Goal: Task Accomplishment & Management: Manage account settings

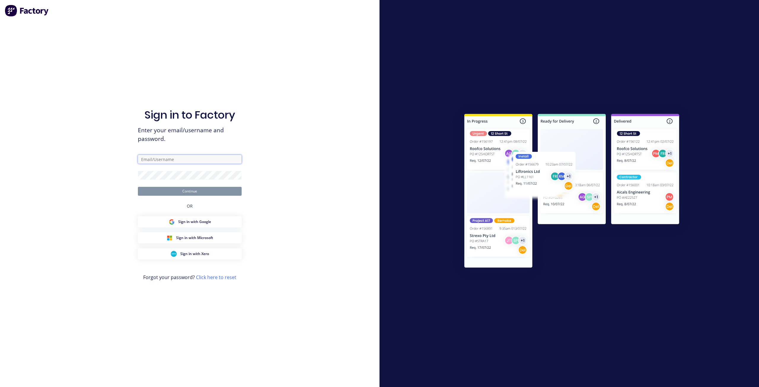
click at [219, 161] on input "text" at bounding box center [190, 159] width 104 height 9
type input "[PERSON_NAME][EMAIL_ADDRESS][DOMAIN_NAME]"
click at [138, 187] on button "Continue" at bounding box center [190, 191] width 104 height 9
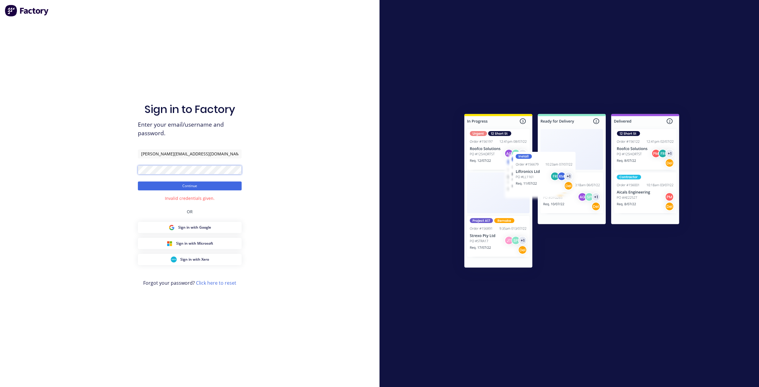
click at [138, 182] on button "Continue" at bounding box center [190, 186] width 104 height 9
click at [214, 282] on link "Click here to reset" at bounding box center [216, 283] width 40 height 7
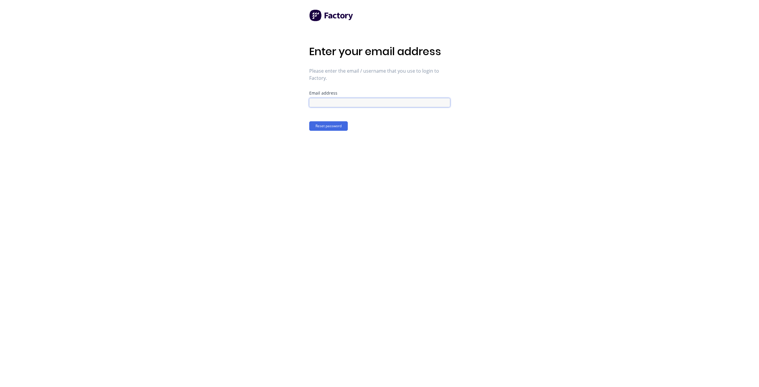
click at [370, 100] on input at bounding box center [379, 102] width 141 height 9
type input "[PERSON_NAME][EMAIL_ADDRESS][DOMAIN_NAME]"
click at [321, 128] on button "Reset password" at bounding box center [328, 125] width 39 height 9
click at [325, 128] on div at bounding box center [379, 132] width 141 height 10
click at [334, 155] on button "Confirm new password" at bounding box center [334, 156] width 50 height 9
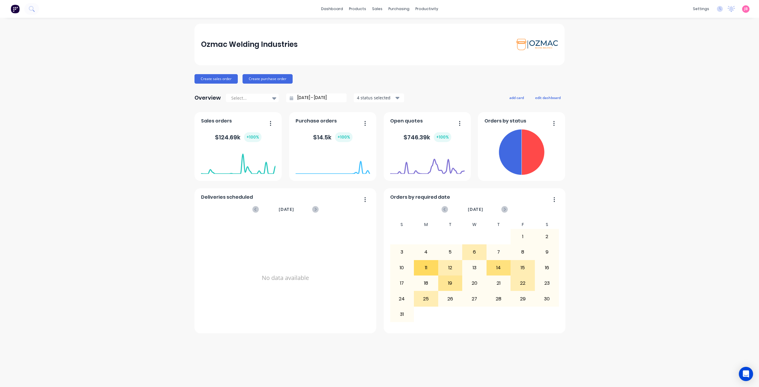
click at [597, 114] on div "Ozmac Welding Industries Create sales order Create purchase order Overview Sele…" at bounding box center [379, 202] width 759 height 357
click at [585, 251] on div "Ozmac Welding Industries Create sales order Create purchase order Overview Sele…" at bounding box center [379, 202] width 759 height 357
click at [701, 6] on div "settings" at bounding box center [701, 8] width 22 height 9
click at [658, 42] on div "Team" at bounding box center [657, 40] width 11 height 5
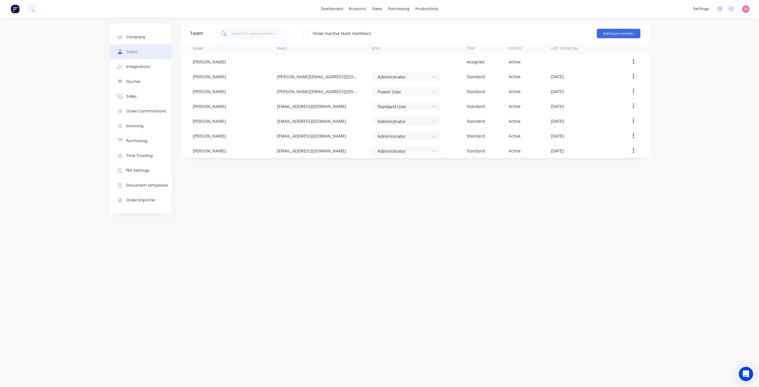
click at [684, 48] on div "Company Team Integrations Quotes Sales Order Confirmations Invoicing Purchasing…" at bounding box center [379, 202] width 759 height 369
click at [669, 38] on link "Team" at bounding box center [673, 40] width 79 height 12
click at [621, 34] on button "Add team member" at bounding box center [619, 33] width 44 height 9
click at [605, 73] on span "A team member that can be assigned to orders, but cannot login to Factory" at bounding box center [593, 73] width 84 height 11
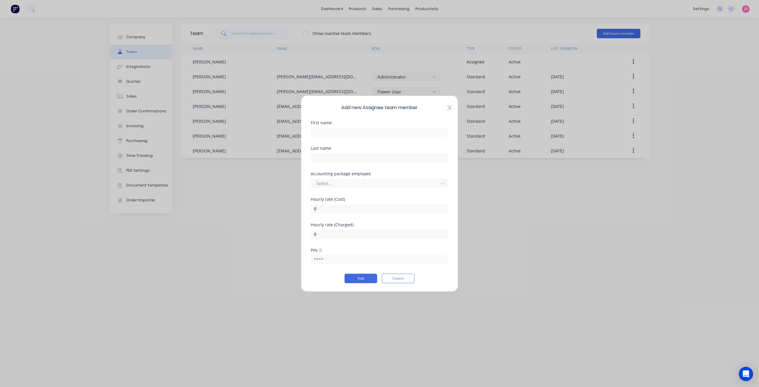
click at [451, 109] on icon at bounding box center [450, 107] width 4 height 5
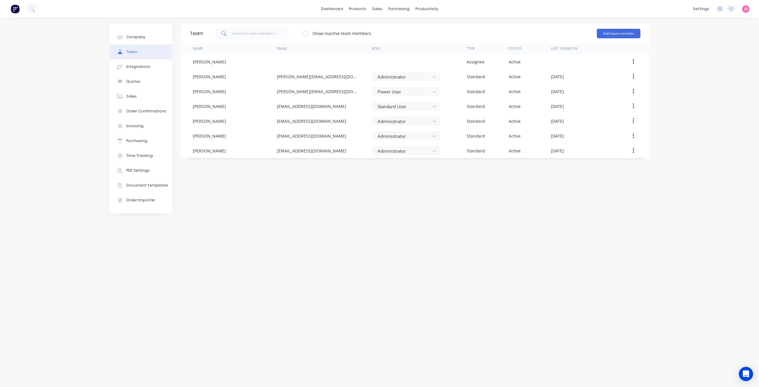
click at [605, 247] on div "Team Show inactive team members Add team member Name Email Role Type Status Las…" at bounding box center [415, 202] width 469 height 357
drag, startPoint x: 392, startPoint y: 239, endPoint x: 431, endPoint y: 219, distance: 44.2
click at [392, 239] on div "Team Show inactive team members Add team member Name Email Role Type Status Las…" at bounding box center [415, 202] width 469 height 357
click at [618, 32] on button "Add team member" at bounding box center [619, 33] width 44 height 9
click at [594, 69] on span "A team member that can be assigned to orders, but cannot login to Factory" at bounding box center [593, 73] width 84 height 11
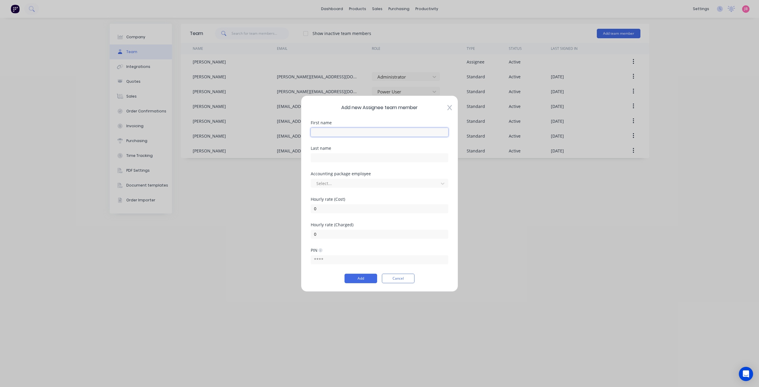
click at [349, 132] on input "text" at bounding box center [380, 132] width 138 height 9
type input "j"
type input "JED"
type input "MORRISS"
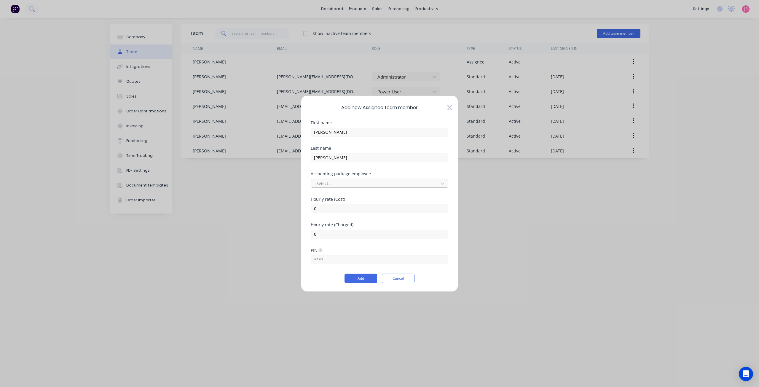
click at [370, 185] on div at bounding box center [376, 183] width 120 height 7
type input "JED"
click at [363, 195] on div "[PERSON_NAME]" at bounding box center [380, 196] width 138 height 11
click at [361, 207] on input "0" at bounding box center [380, 208] width 138 height 9
click at [347, 262] on input "text" at bounding box center [380, 259] width 138 height 9
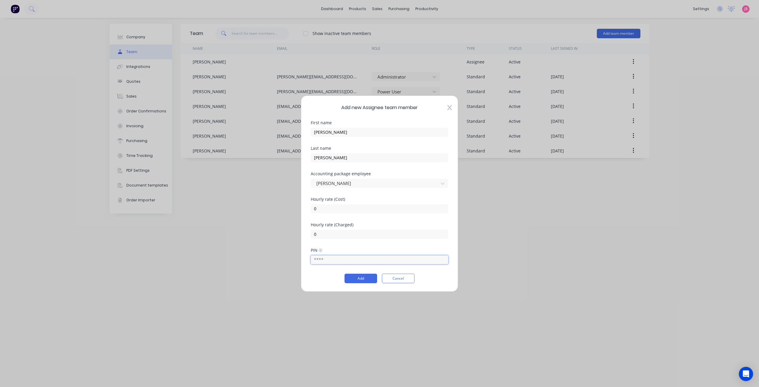
click at [347, 262] on input "text" at bounding box center [380, 259] width 138 height 9
type input "6529"
click at [361, 277] on button "Add" at bounding box center [361, 278] width 33 height 9
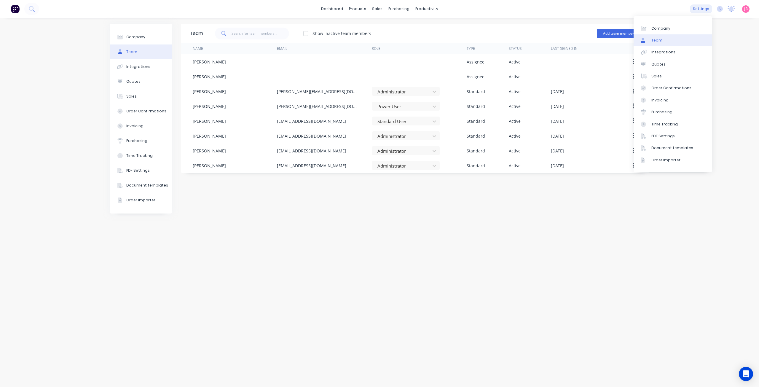
click at [701, 9] on div "settings" at bounding box center [701, 8] width 22 height 9
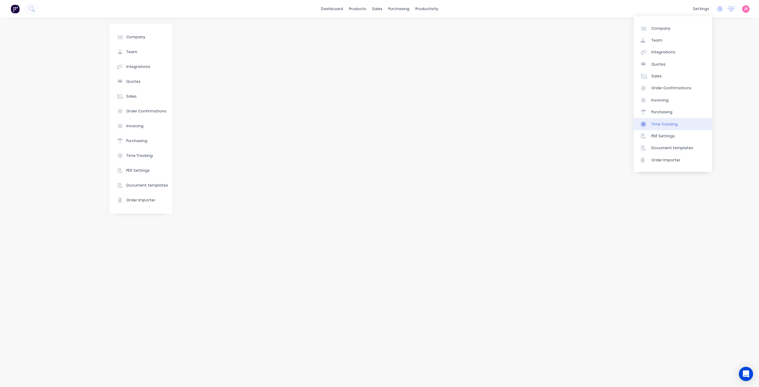
click at [661, 124] on div "Time Tracking" at bounding box center [665, 124] width 26 height 5
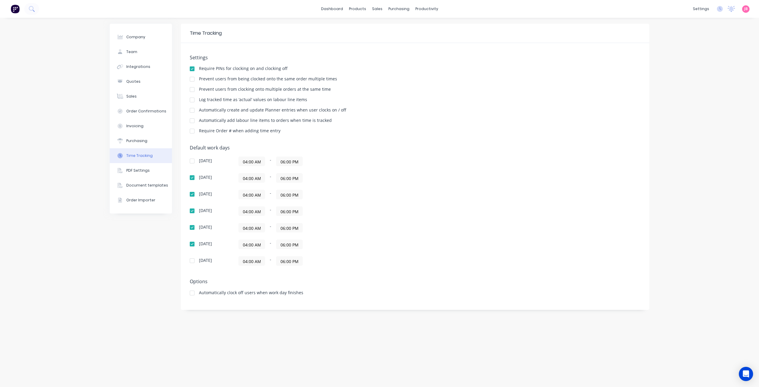
click at [363, 103] on div "Log tracked time as ‘actual’ values on labour line items" at bounding box center [415, 101] width 451 height 6
click at [419, 210] on div "Default work days Sunday 04:00 AM - 06:00 PM Monday 04:00 AM - 06:00 PM Tuesday…" at bounding box center [415, 209] width 451 height 128
click at [719, 8] on icon at bounding box center [720, 9] width 6 height 6
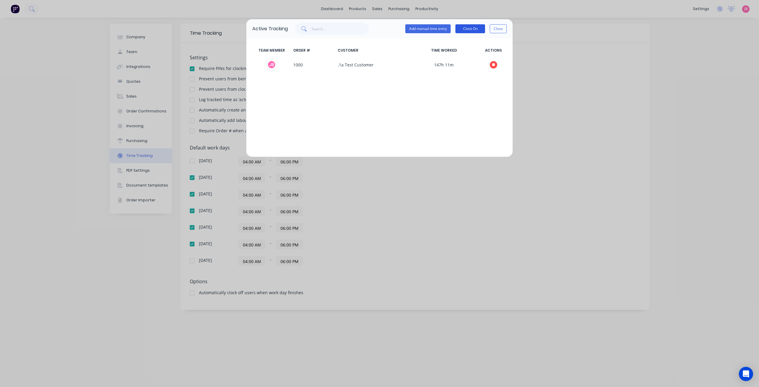
click at [463, 29] on button "Clock On" at bounding box center [471, 28] width 30 height 9
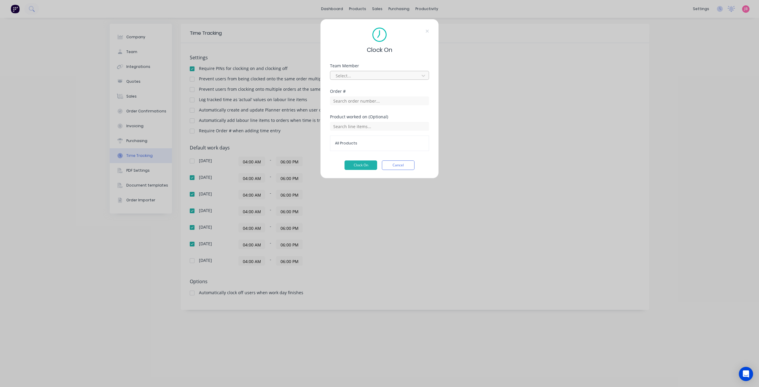
click at [365, 75] on div at bounding box center [375, 75] width 81 height 7
click at [362, 112] on div "[PERSON_NAME]" at bounding box center [379, 110] width 99 height 11
click at [369, 102] on input "text" at bounding box center [379, 100] width 99 height 9
type input "1000"
click at [372, 112] on div "Order # 1000 .1a Test Customer" at bounding box center [379, 119] width 99 height 22
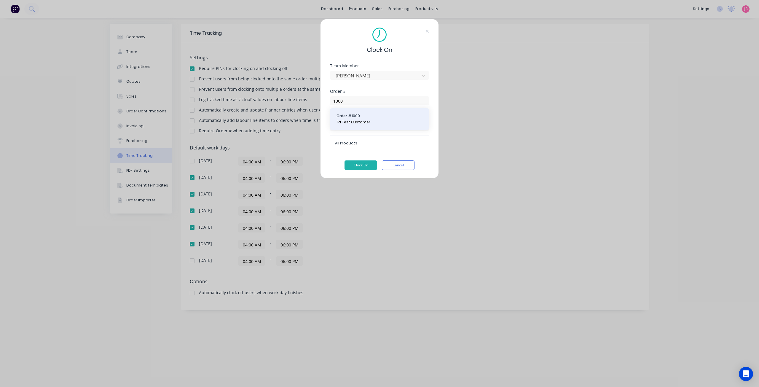
click at [362, 123] on span ".1a Test Customer" at bounding box center [380, 122] width 86 height 5
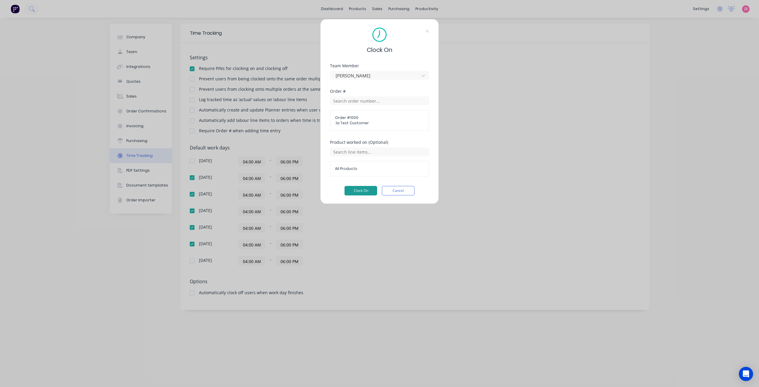
click at [362, 193] on button "Clock On" at bounding box center [361, 190] width 33 height 9
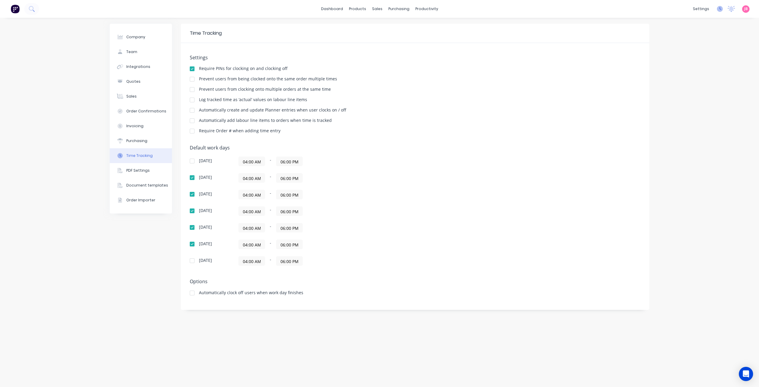
click at [719, 10] on icon at bounding box center [720, 9] width 6 height 6
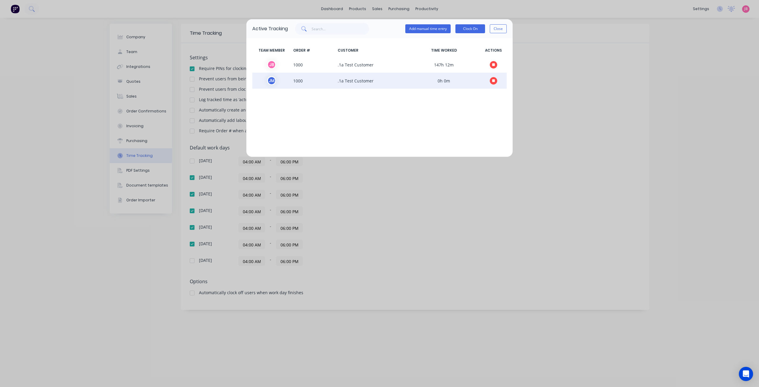
click at [329, 82] on span "1000" at bounding box center [313, 80] width 44 height 9
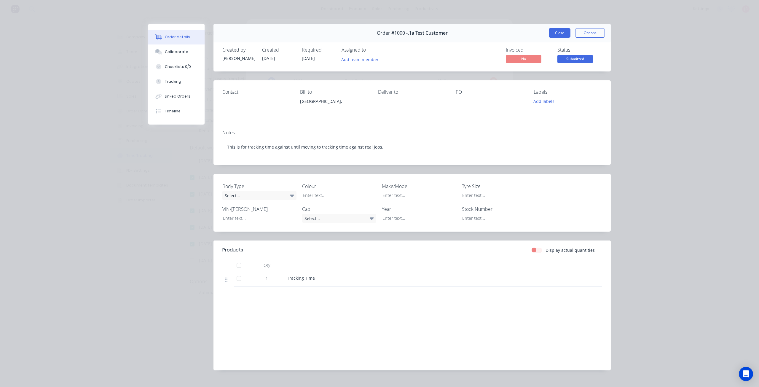
click at [560, 33] on button "Close" at bounding box center [560, 32] width 22 height 9
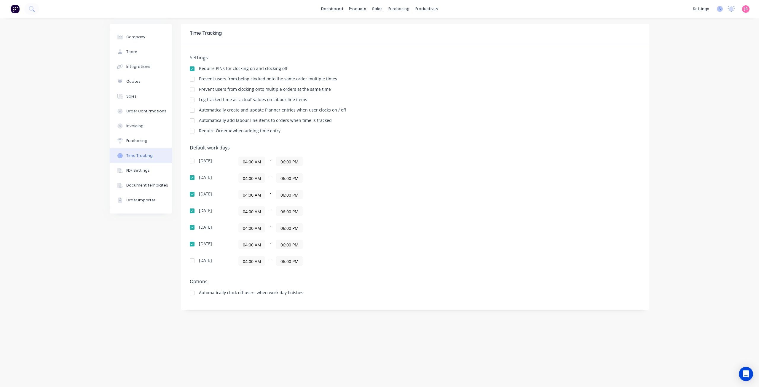
click at [718, 10] on icon at bounding box center [720, 9] width 6 height 6
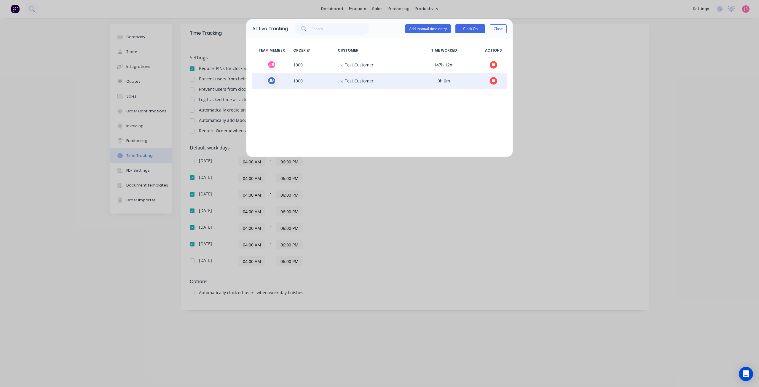
click at [493, 81] on icon "button" at bounding box center [493, 80] width 3 height 3
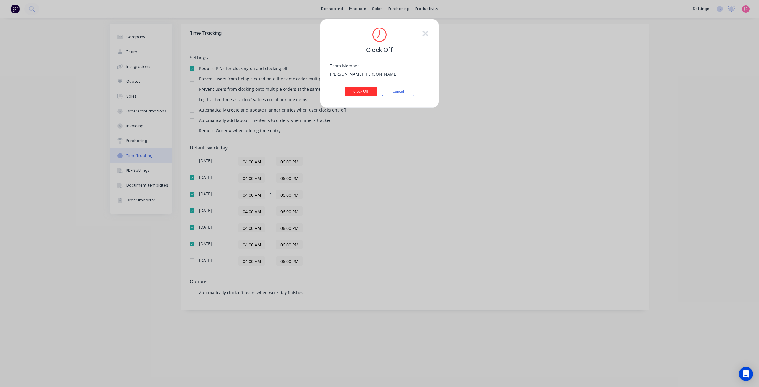
click at [360, 95] on button "Clock Off" at bounding box center [361, 91] width 33 height 9
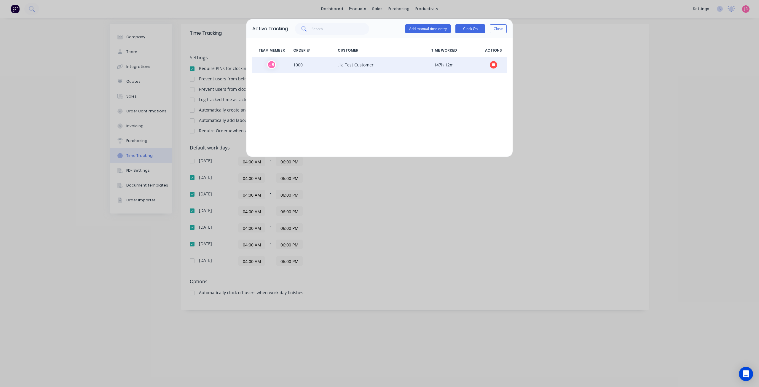
click at [494, 65] on icon "button" at bounding box center [493, 64] width 3 height 3
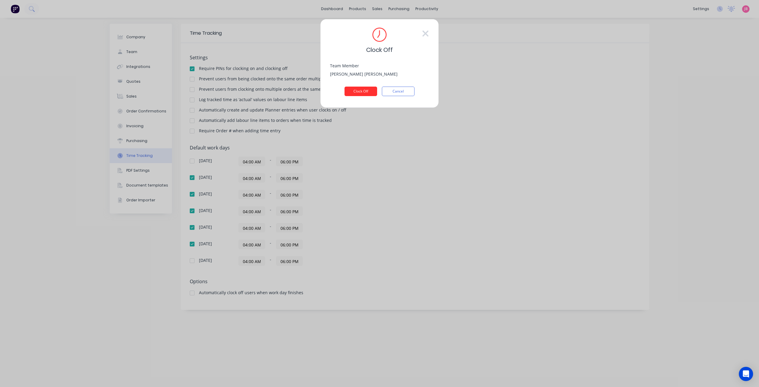
click at [363, 91] on button "Clock Off" at bounding box center [361, 91] width 33 height 9
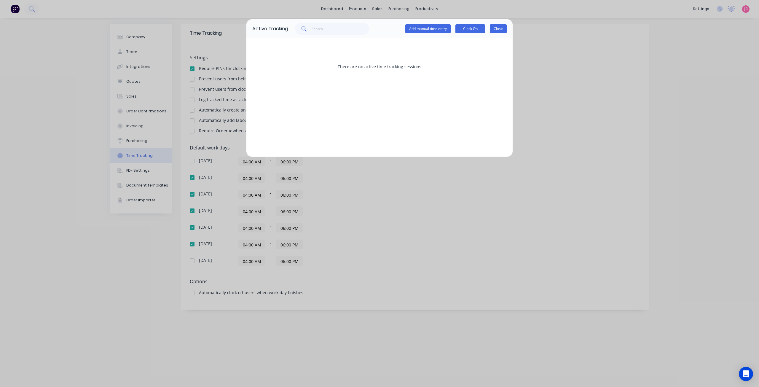
click at [498, 30] on button "Close" at bounding box center [498, 28] width 17 height 9
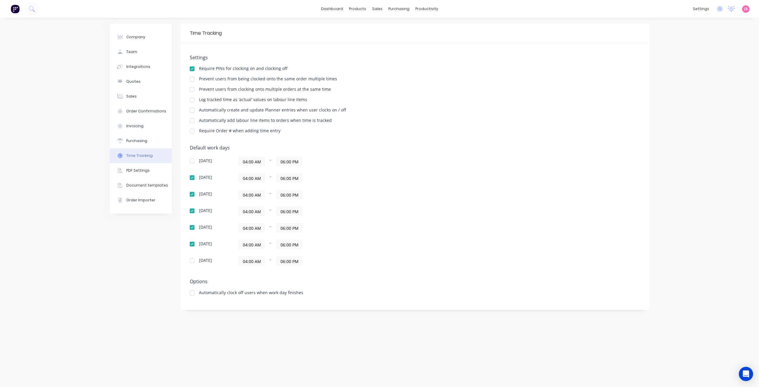
click at [193, 293] on div at bounding box center [192, 293] width 12 height 12
click at [434, 65] on div "Timesheets" at bounding box center [439, 64] width 22 height 5
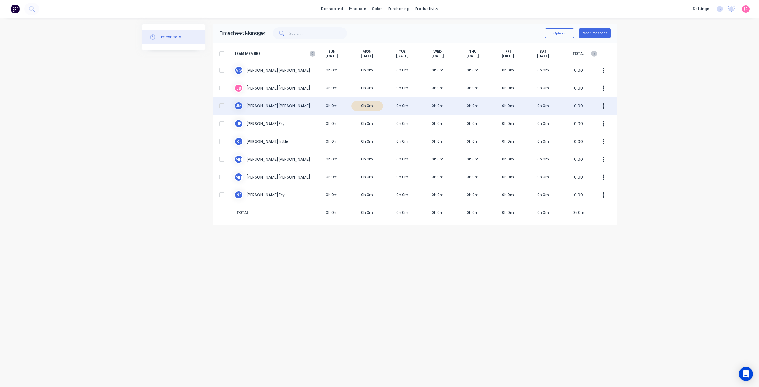
click at [222, 105] on div at bounding box center [222, 106] width 12 height 12
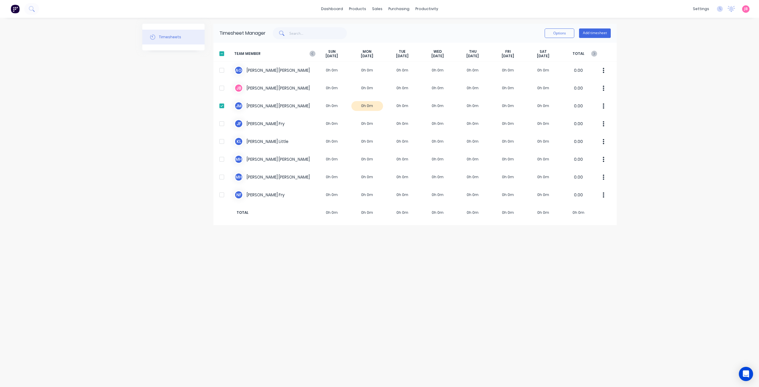
click at [222, 53] on div at bounding box center [222, 54] width 12 height 12
click at [221, 54] on div at bounding box center [222, 54] width 12 height 12
click at [561, 35] on button "Options" at bounding box center [560, 32] width 30 height 9
click at [536, 85] on div "Export" at bounding box center [547, 84] width 46 height 9
click at [384, 226] on div "Timesheets Timesheet Manager Options Approve Unapprove Download Export Add time…" at bounding box center [379, 202] width 475 height 357
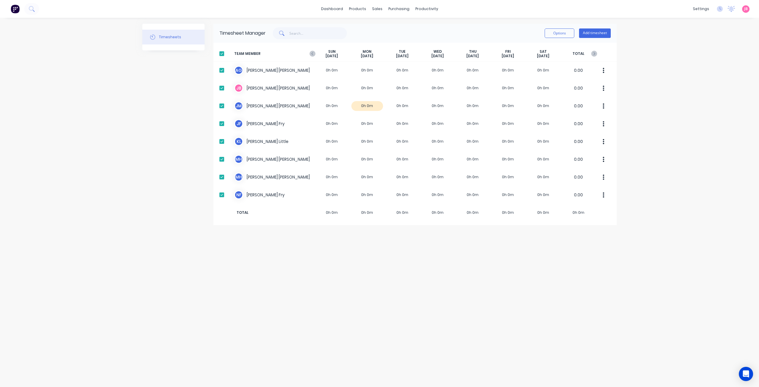
drag, startPoint x: 219, startPoint y: 52, endPoint x: 222, endPoint y: 54, distance: 3.8
click at [220, 52] on div at bounding box center [222, 54] width 12 height 12
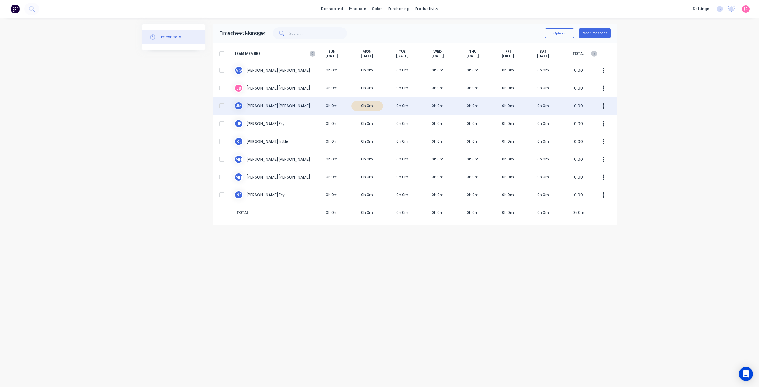
click at [222, 106] on div at bounding box center [222, 106] width 12 height 12
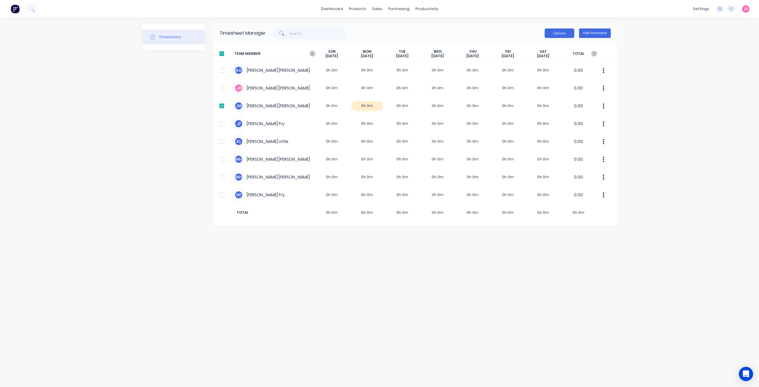
click at [567, 32] on button "Options" at bounding box center [560, 32] width 30 height 9
click at [544, 82] on div "Export" at bounding box center [547, 84] width 46 height 9
click at [557, 33] on button "Options" at bounding box center [560, 32] width 30 height 9
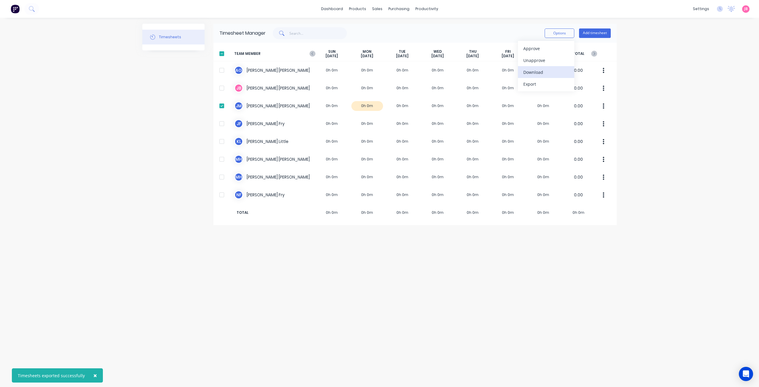
click at [548, 73] on div "Download" at bounding box center [547, 72] width 46 height 9
click at [554, 320] on div "Timesheets Timesheet Manager Options Add timesheet TEAM MEMBER SUN Aug 24th MON…" at bounding box center [379, 202] width 475 height 357
drag, startPoint x: 709, startPoint y: 57, endPoint x: 710, endPoint y: 48, distance: 8.9
click at [710, 57] on div "dashboard products sales purchasing productivity dashboard products Product Cat…" at bounding box center [379, 193] width 759 height 387
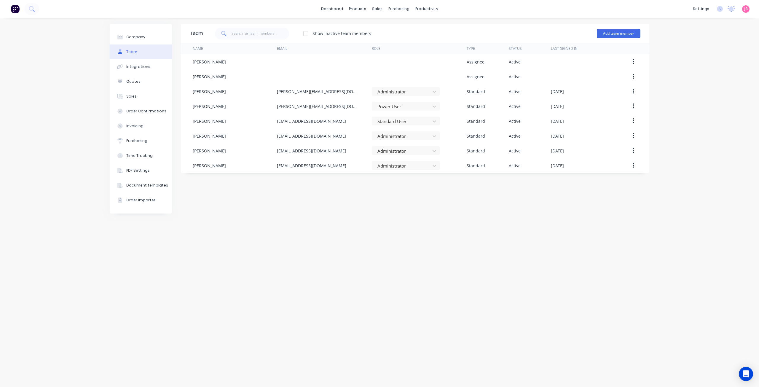
click at [15, 10] on img at bounding box center [15, 8] width 9 height 9
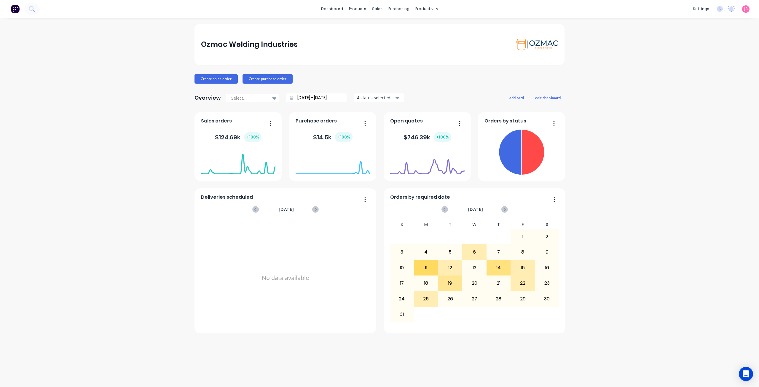
drag, startPoint x: 743, startPoint y: 0, endPoint x: 93, endPoint y: 79, distance: 655.1
click at [101, 87] on div "Ozmac Welding Industries Create sales order Create purchase order Overview Sele…" at bounding box center [379, 202] width 759 height 357
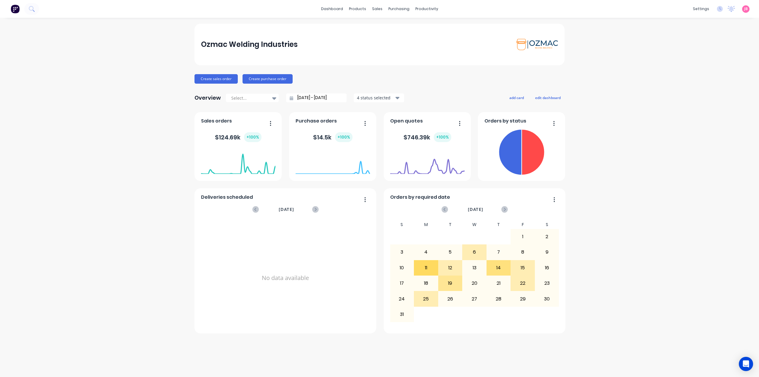
click at [644, 70] on div "Ozmac Welding Industries Create sales order Create purchase order Overview Sele…" at bounding box center [379, 197] width 759 height 347
click at [87, 142] on div "Ozmac Welding Industries Create sales order Create purchase order Overview Sele…" at bounding box center [379, 197] width 759 height 347
click at [705, 10] on div "settings" at bounding box center [701, 8] width 22 height 9
click at [657, 41] on div "Team" at bounding box center [657, 40] width 11 height 5
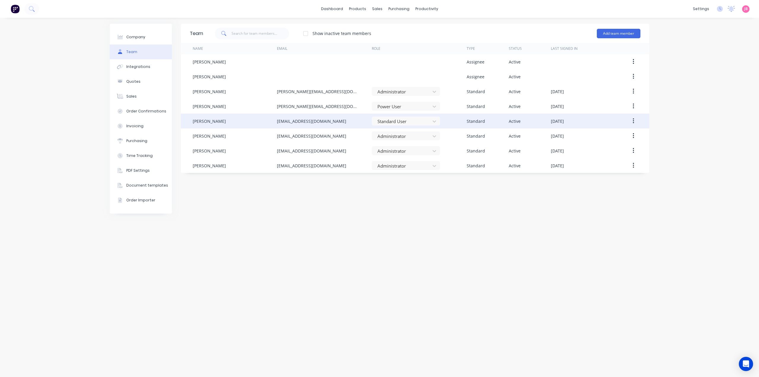
click at [277, 122] on div "[PERSON_NAME]" at bounding box center [235, 121] width 84 height 15
click at [332, 123] on div "[EMAIL_ADDRESS][DOMAIN_NAME]" at bounding box center [311, 121] width 69 height 6
click at [636, 123] on button "button" at bounding box center [634, 121] width 14 height 11
click at [617, 139] on div "Edit" at bounding box center [613, 136] width 46 height 9
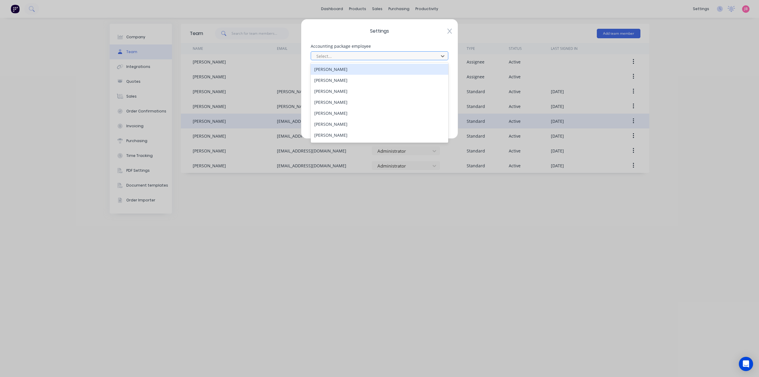
click at [393, 54] on div at bounding box center [376, 56] width 120 height 7
type input "ka"
click at [363, 66] on div "[PERSON_NAME]" at bounding box center [380, 69] width 138 height 11
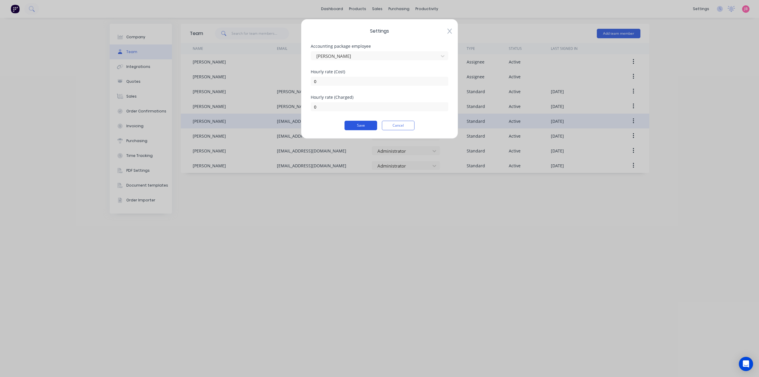
click at [359, 125] on button "Save" at bounding box center [361, 125] width 33 height 9
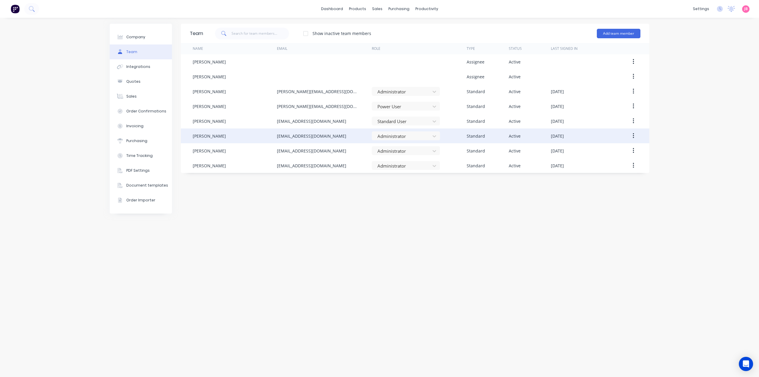
click at [336, 136] on div "[EMAIL_ADDRESS][DOMAIN_NAME]" at bounding box center [324, 135] width 95 height 15
click at [635, 135] on button "button" at bounding box center [634, 136] width 14 height 11
click at [613, 153] on div "Edit" at bounding box center [613, 151] width 46 height 9
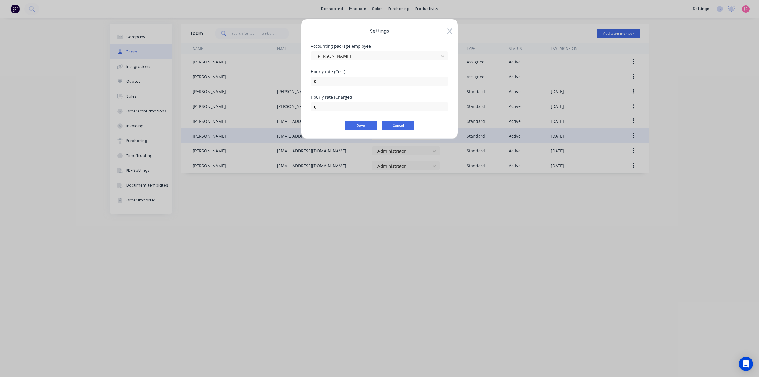
click at [406, 125] on button "Cancel" at bounding box center [398, 125] width 33 height 9
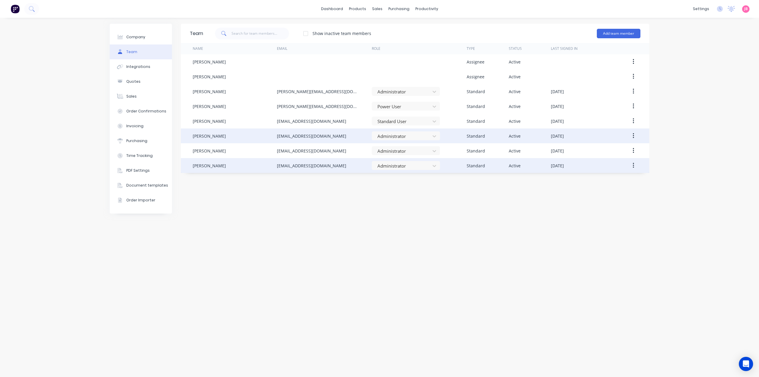
click at [312, 163] on div "[EMAIL_ADDRESS][DOMAIN_NAME]" at bounding box center [311, 166] width 69 height 6
click at [636, 166] on button "button" at bounding box center [634, 165] width 14 height 11
click at [608, 182] on div "Edit" at bounding box center [613, 181] width 46 height 9
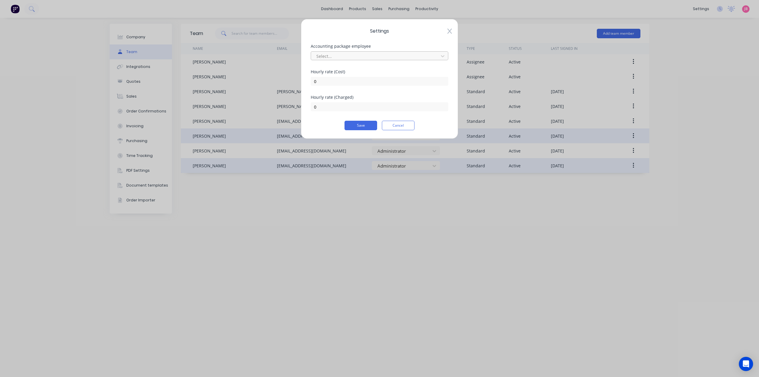
click at [362, 55] on div at bounding box center [376, 56] width 120 height 7
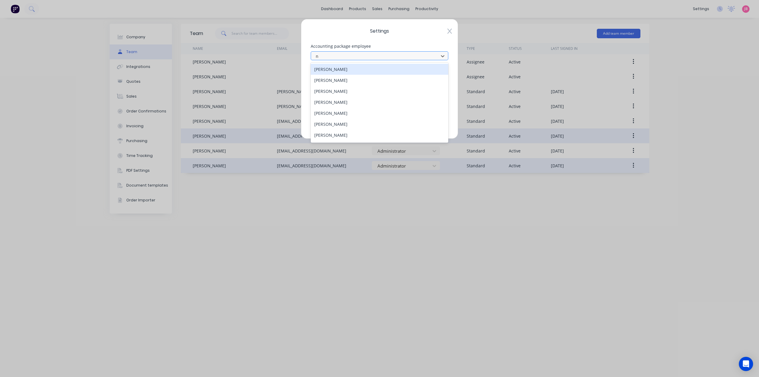
type input "na"
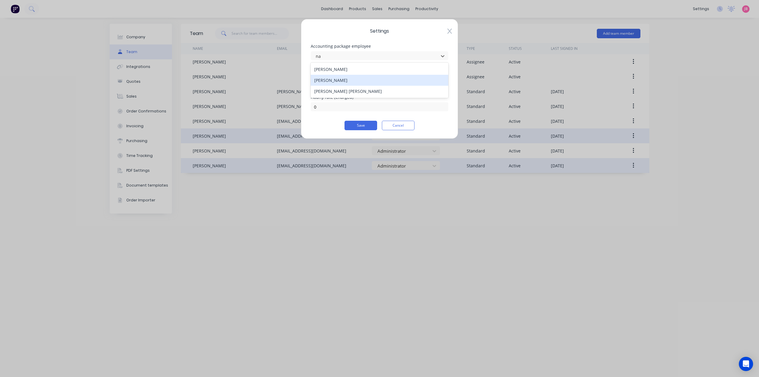
click at [352, 80] on div "[PERSON_NAME]" at bounding box center [380, 80] width 138 height 11
click at [358, 125] on button "Save" at bounding box center [361, 125] width 33 height 9
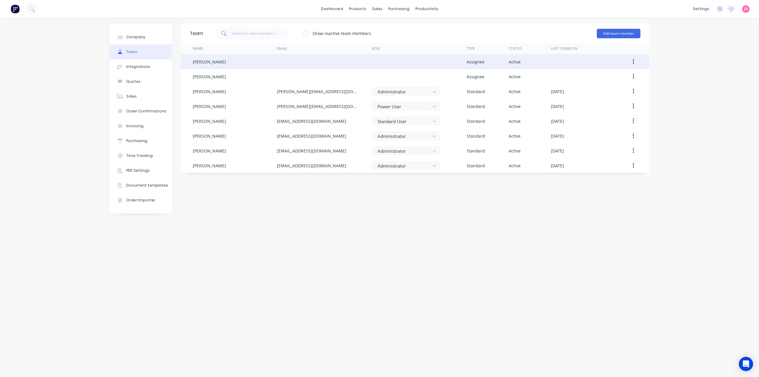
click at [634, 61] on icon "button" at bounding box center [633, 61] width 1 height 7
click at [595, 79] on div "Edit" at bounding box center [613, 77] width 46 height 9
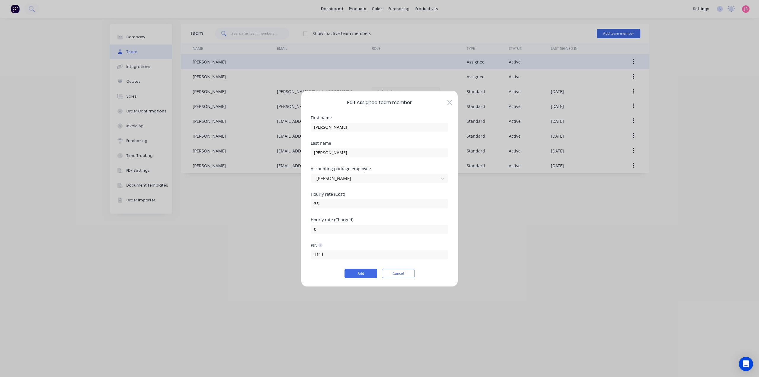
click at [451, 103] on icon at bounding box center [450, 103] width 4 height 6
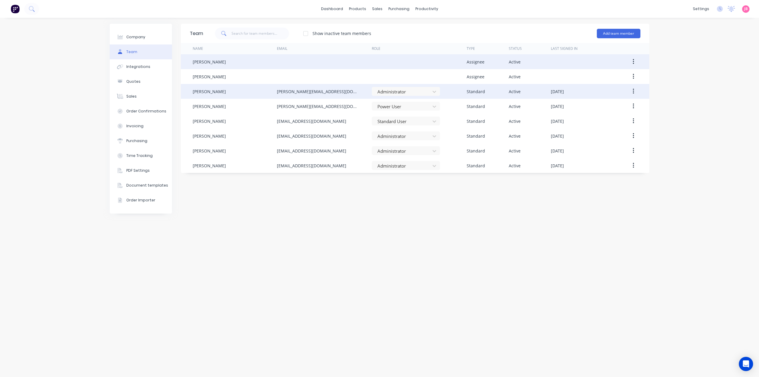
click at [632, 90] on button "button" at bounding box center [634, 91] width 14 height 11
click at [606, 108] on div "Edit" at bounding box center [613, 107] width 46 height 9
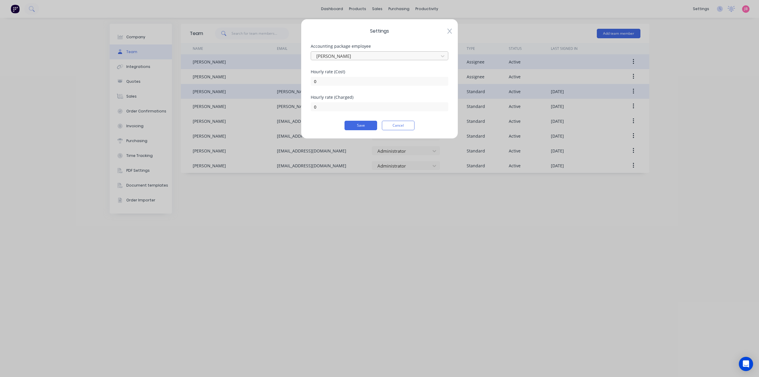
click at [374, 56] on div at bounding box center [376, 56] width 120 height 7
click at [368, 127] on button "Save" at bounding box center [361, 125] width 33 height 9
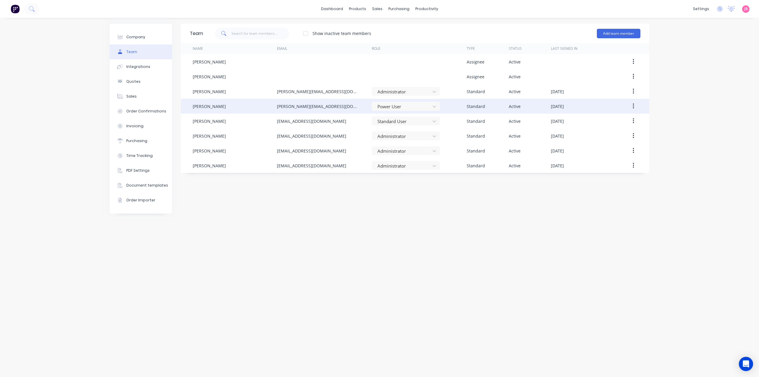
click at [315, 103] on div "[PERSON_NAME][EMAIL_ADDRESS][DOMAIN_NAME]" at bounding box center [318, 106] width 83 height 6
click at [637, 108] on button "button" at bounding box center [634, 106] width 14 height 11
click at [600, 125] on div "Edit" at bounding box center [613, 121] width 46 height 9
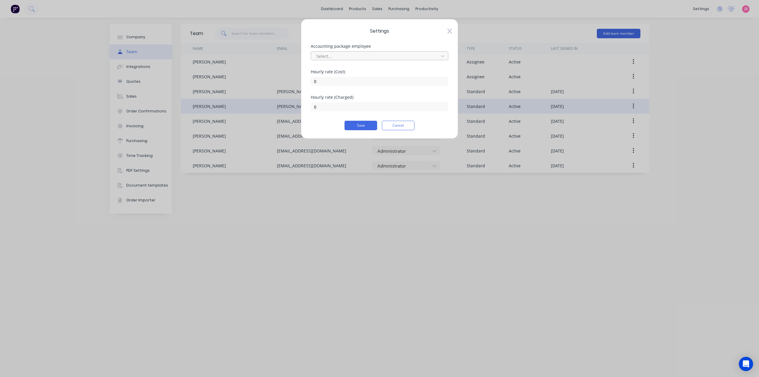
click at [346, 59] on div "Select..." at bounding box center [375, 56] width 123 height 9
type input "j"
type input "pet"
click at [341, 67] on div "[PERSON_NAME]" at bounding box center [380, 69] width 138 height 11
click at [367, 126] on button "Save" at bounding box center [361, 125] width 33 height 9
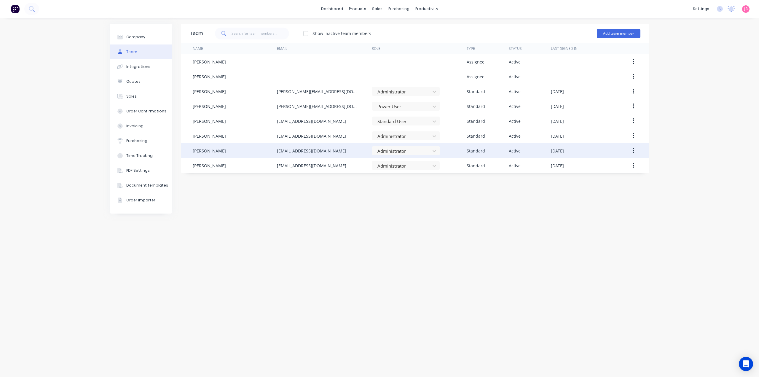
click at [323, 148] on div "[EMAIL_ADDRESS][DOMAIN_NAME]" at bounding box center [311, 151] width 69 height 6
click at [629, 150] on button "button" at bounding box center [634, 150] width 14 height 11
click at [610, 165] on div "Edit" at bounding box center [613, 166] width 46 height 9
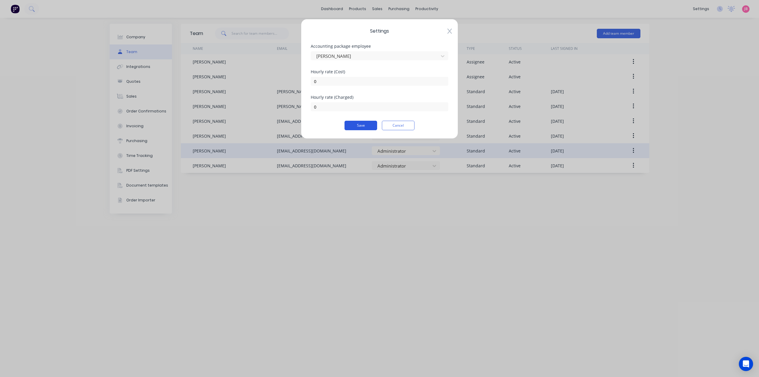
click at [361, 124] on button "Save" at bounding box center [361, 125] width 33 height 9
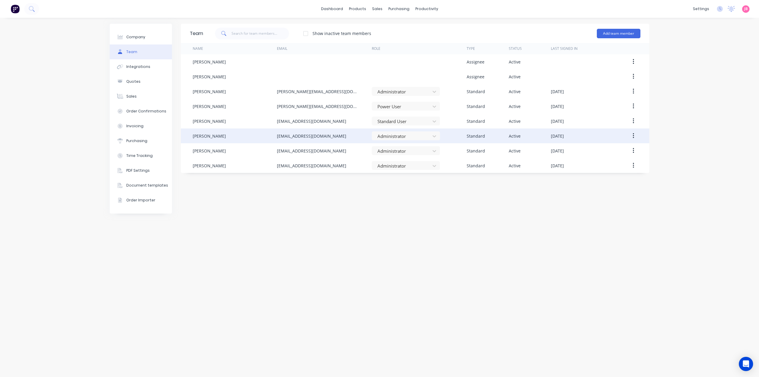
click at [635, 137] on icon "button" at bounding box center [633, 136] width 1 height 7
click at [599, 175] on div "Delete" at bounding box center [613, 175] width 46 height 9
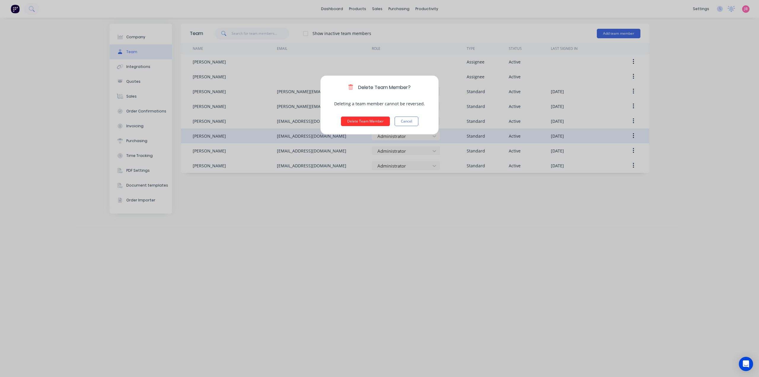
click at [355, 122] on button "Delete Team Member" at bounding box center [365, 121] width 49 height 9
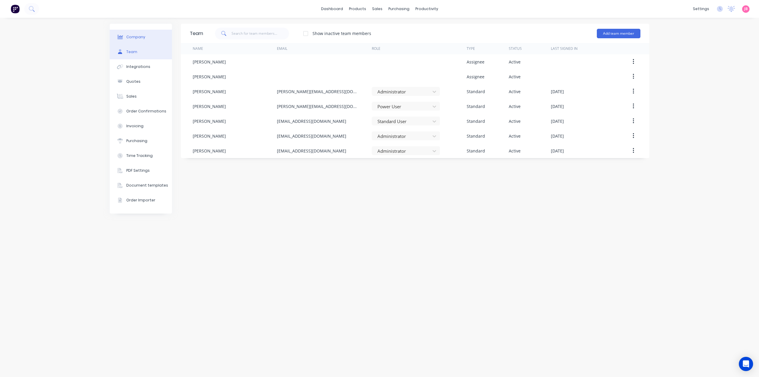
click at [134, 39] on div "Company" at bounding box center [135, 36] width 19 height 5
select select "AU"
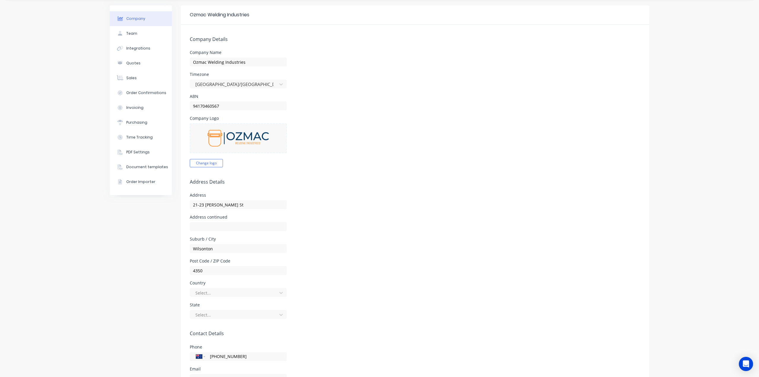
scroll to position [137, 0]
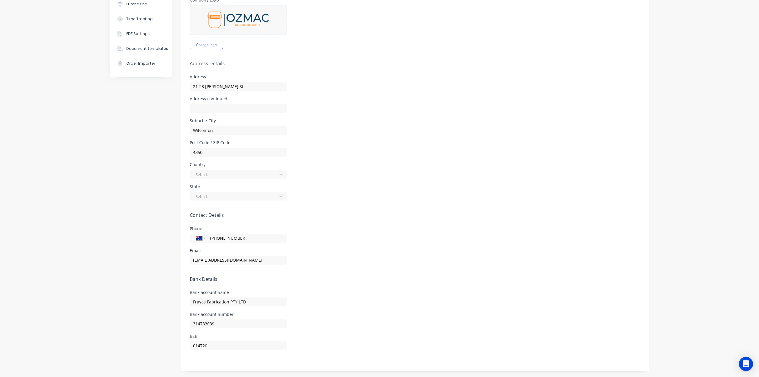
click at [319, 271] on form "Company Details Company Name Ozmac Welding Industries Timezone [GEOGRAPHIC_DATA…" at bounding box center [415, 138] width 469 height 465
click at [652, 102] on div "Company Team Integrations Quotes Sales Order Confirmations Invoicing Purchasing…" at bounding box center [379, 129] width 759 height 496
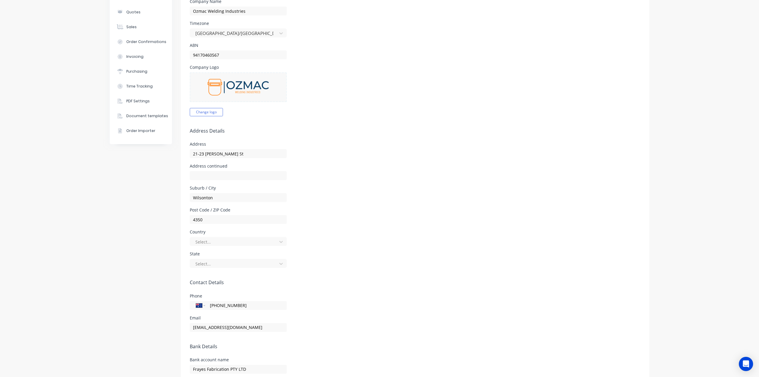
scroll to position [0, 0]
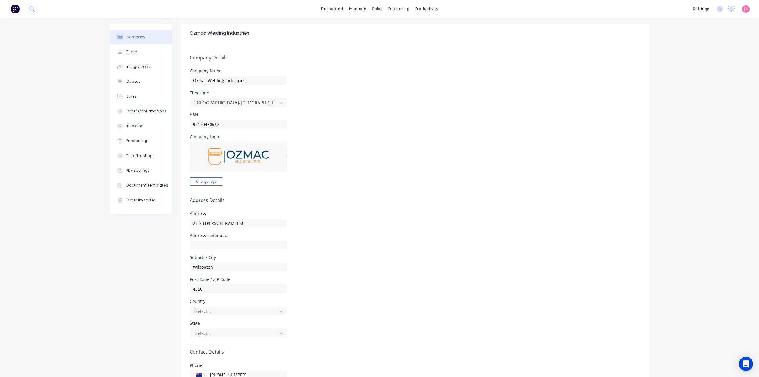
click at [618, 112] on form "Company Details Company Name Ozmac Welding Industries Timezone [GEOGRAPHIC_DATA…" at bounding box center [415, 275] width 469 height 465
click at [317, 186] on form "Company Details Company Name Ozmac Welding Industries Timezone [GEOGRAPHIC_DATA…" at bounding box center [415, 275] width 469 height 465
click at [262, 68] on form "Company Details Company Name Ozmac Welding Industries Timezone [GEOGRAPHIC_DATA…" at bounding box center [415, 275] width 469 height 465
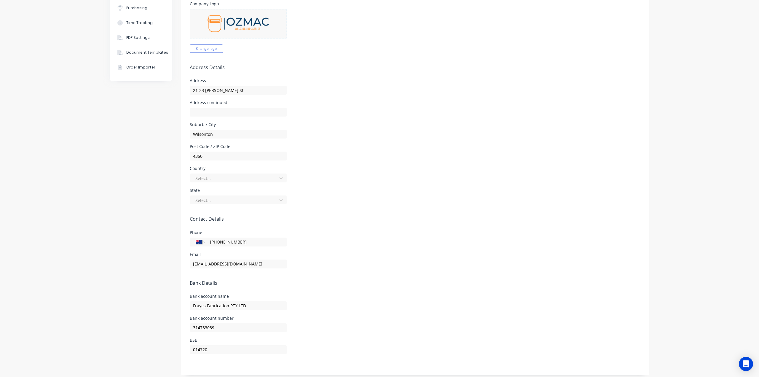
scroll to position [137, 0]
click at [332, 154] on div "Post Code / ZIP Code 4350" at bounding box center [415, 149] width 451 height 16
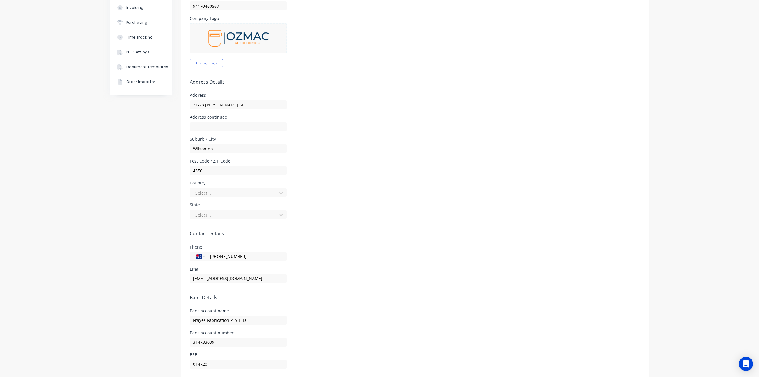
scroll to position [119, 0]
click at [249, 193] on div at bounding box center [234, 192] width 79 height 7
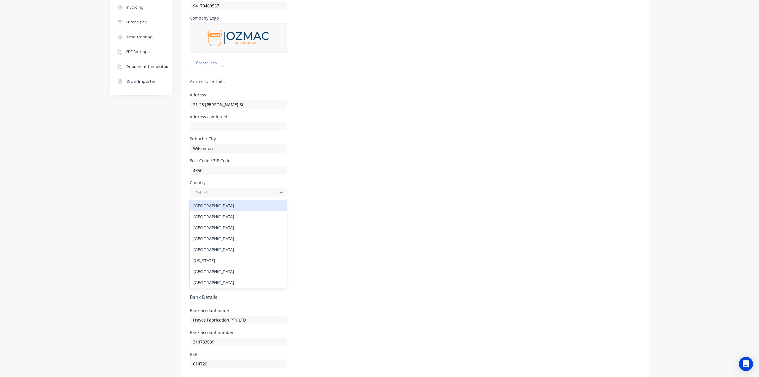
click at [235, 207] on div "[GEOGRAPHIC_DATA]" at bounding box center [238, 205] width 97 height 11
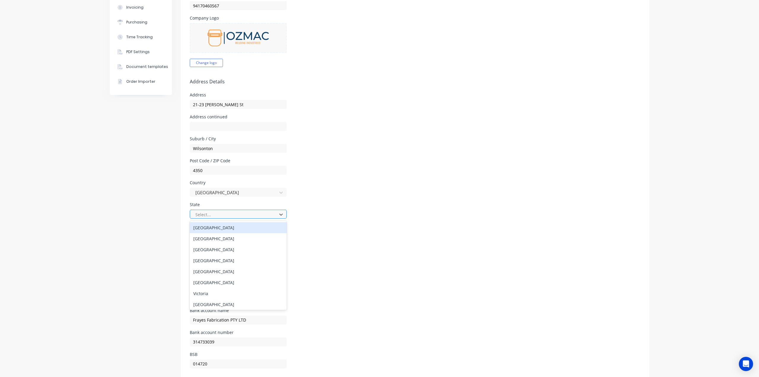
drag, startPoint x: 234, startPoint y: 217, endPoint x: 231, endPoint y: 220, distance: 4.4
click at [234, 217] on div at bounding box center [234, 214] width 79 height 7
click at [220, 263] on div "[GEOGRAPHIC_DATA]" at bounding box center [238, 260] width 97 height 11
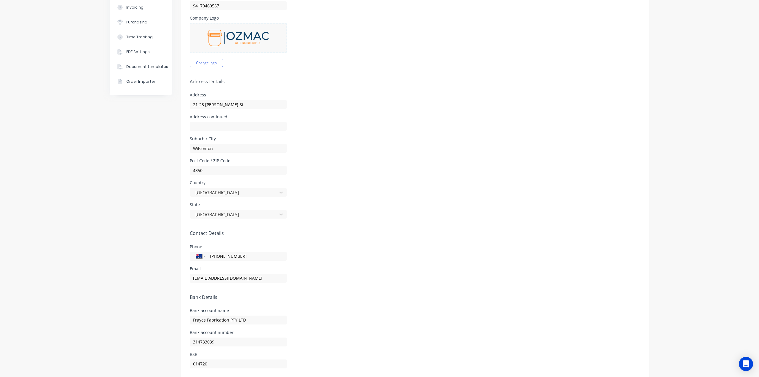
click at [357, 218] on div "State [GEOGRAPHIC_DATA]" at bounding box center [415, 211] width 451 height 16
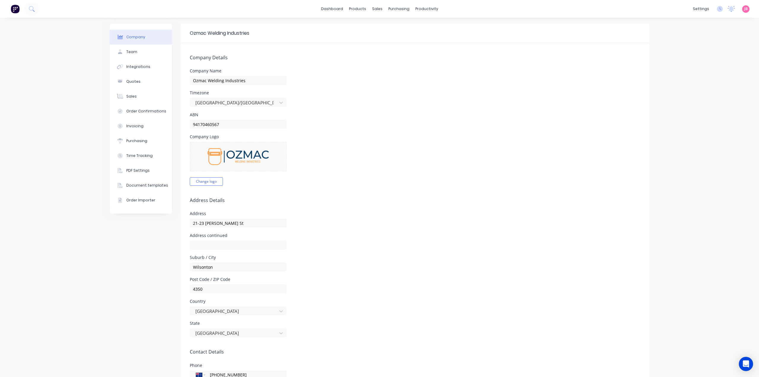
click at [321, 159] on div "Company Logo Change logo" at bounding box center [415, 160] width 451 height 51
click at [127, 60] on button "Integrations" at bounding box center [141, 66] width 62 height 15
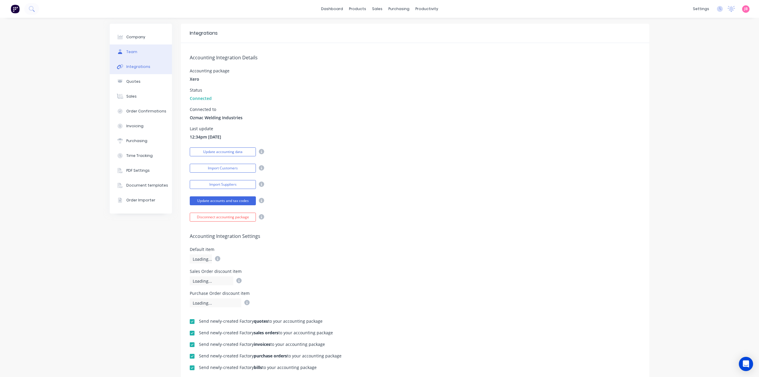
click at [129, 54] on div "Team" at bounding box center [131, 51] width 11 height 5
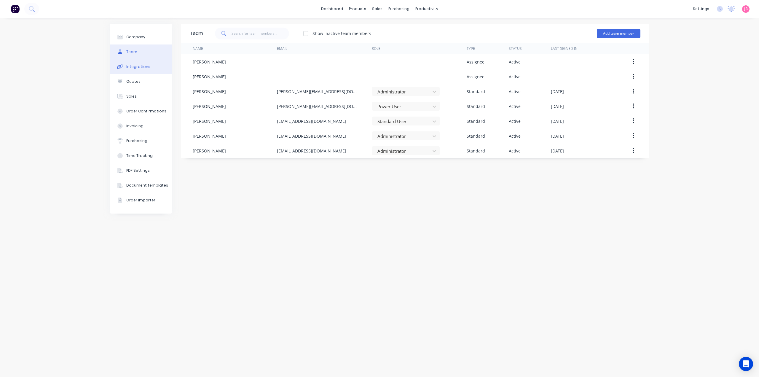
click at [129, 63] on button "Integrations" at bounding box center [141, 66] width 62 height 15
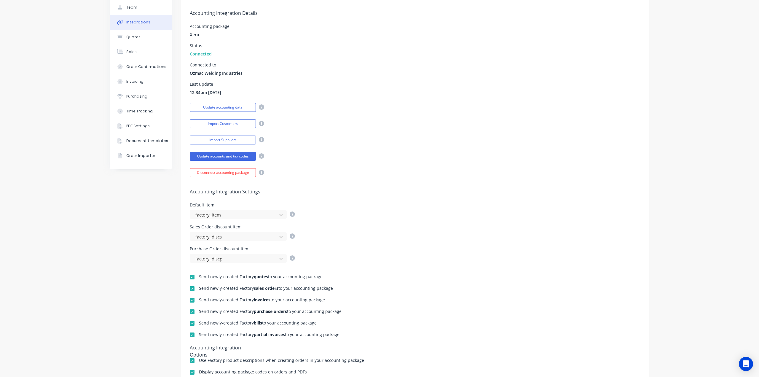
scroll to position [125, 0]
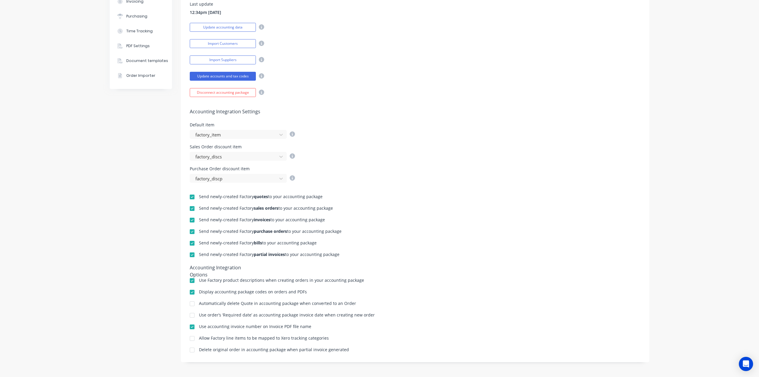
click at [359, 109] on h5 "Accounting Integration Settings" at bounding box center [415, 112] width 451 height 6
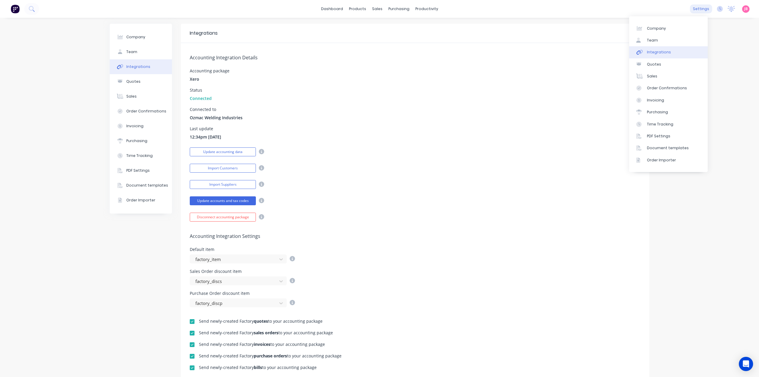
click at [698, 9] on div "settings" at bounding box center [701, 8] width 22 height 9
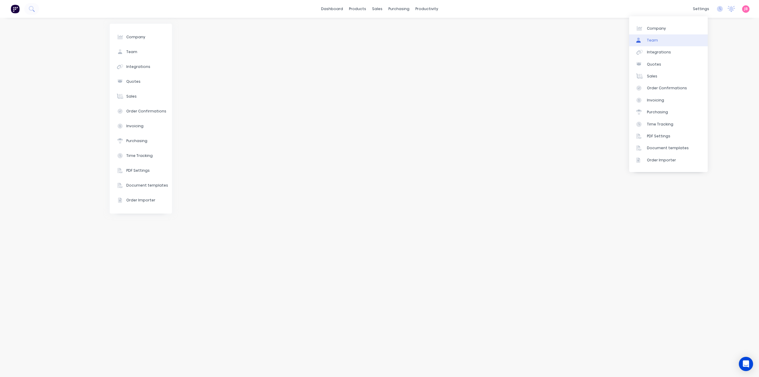
click at [655, 41] on div "Team" at bounding box center [652, 40] width 11 height 5
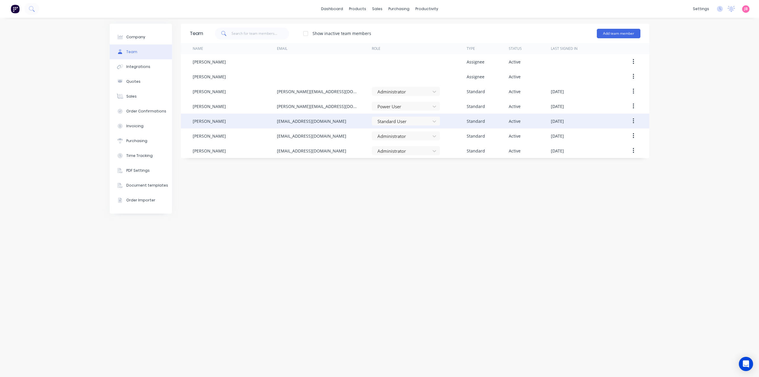
click at [303, 120] on div "[EMAIL_ADDRESS][DOMAIN_NAME]" at bounding box center [311, 121] width 69 height 6
drag, startPoint x: 302, startPoint y: 124, endPoint x: 301, endPoint y: 121, distance: 3.1
click at [301, 121] on div "[EMAIL_ADDRESS][DOMAIN_NAME]" at bounding box center [311, 121] width 69 height 6
